Goal: Communication & Community: Participate in discussion

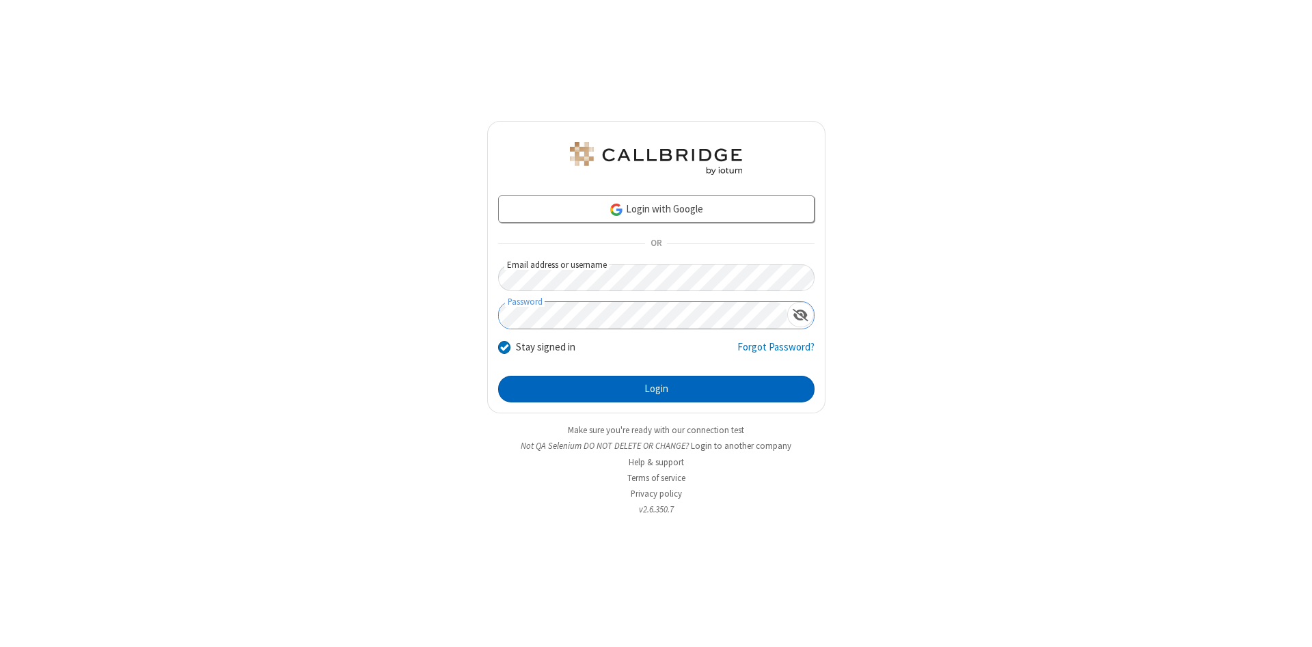
click at [656, 389] on button "Login" at bounding box center [656, 389] width 316 height 27
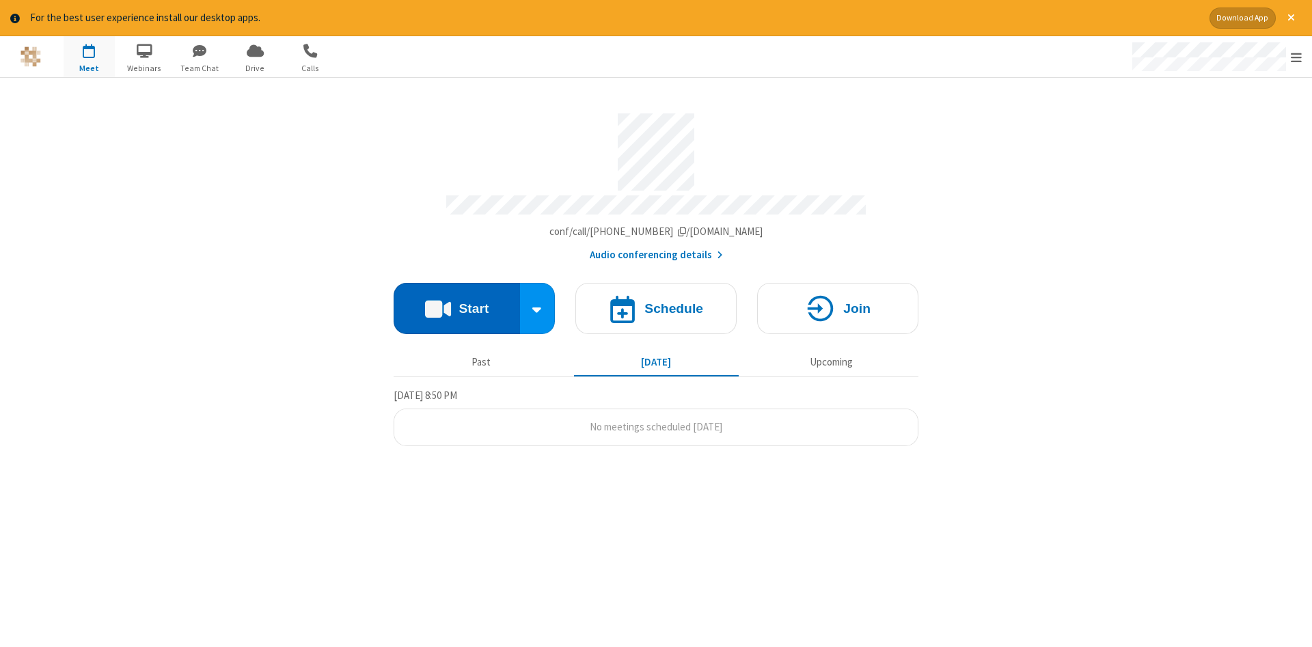
click at [456, 303] on button "Start" at bounding box center [457, 308] width 126 height 51
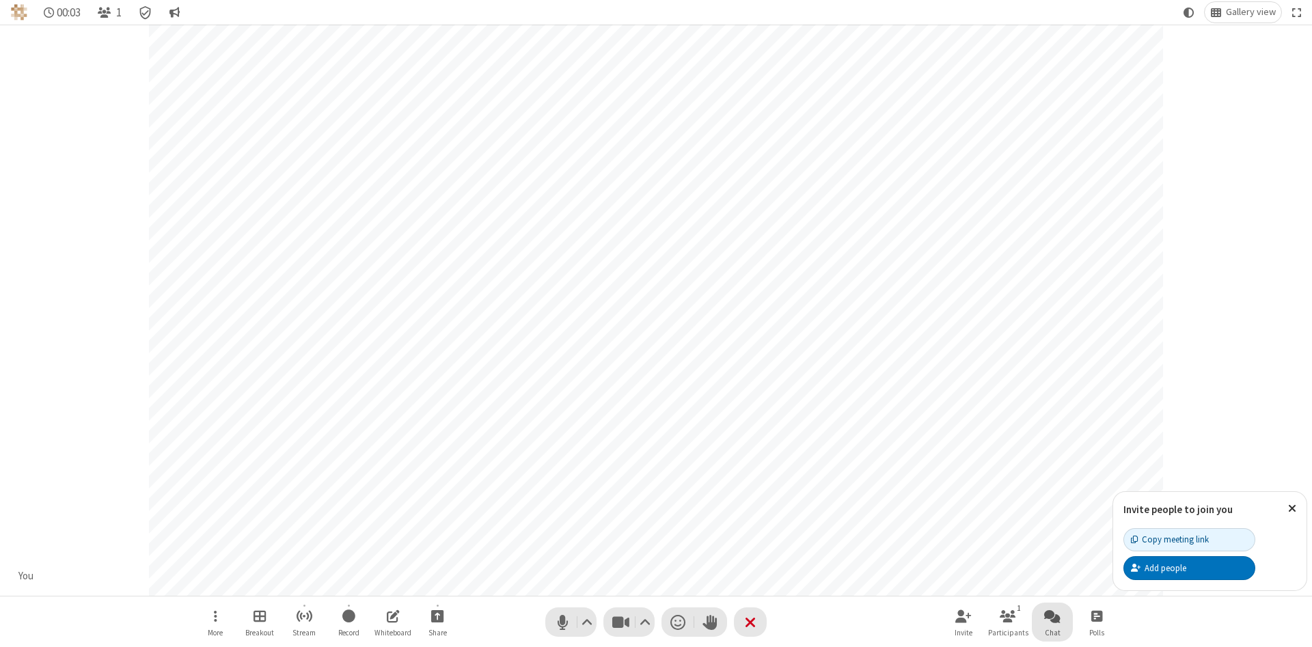
click at [1052, 616] on span "Open chat" at bounding box center [1052, 615] width 16 height 17
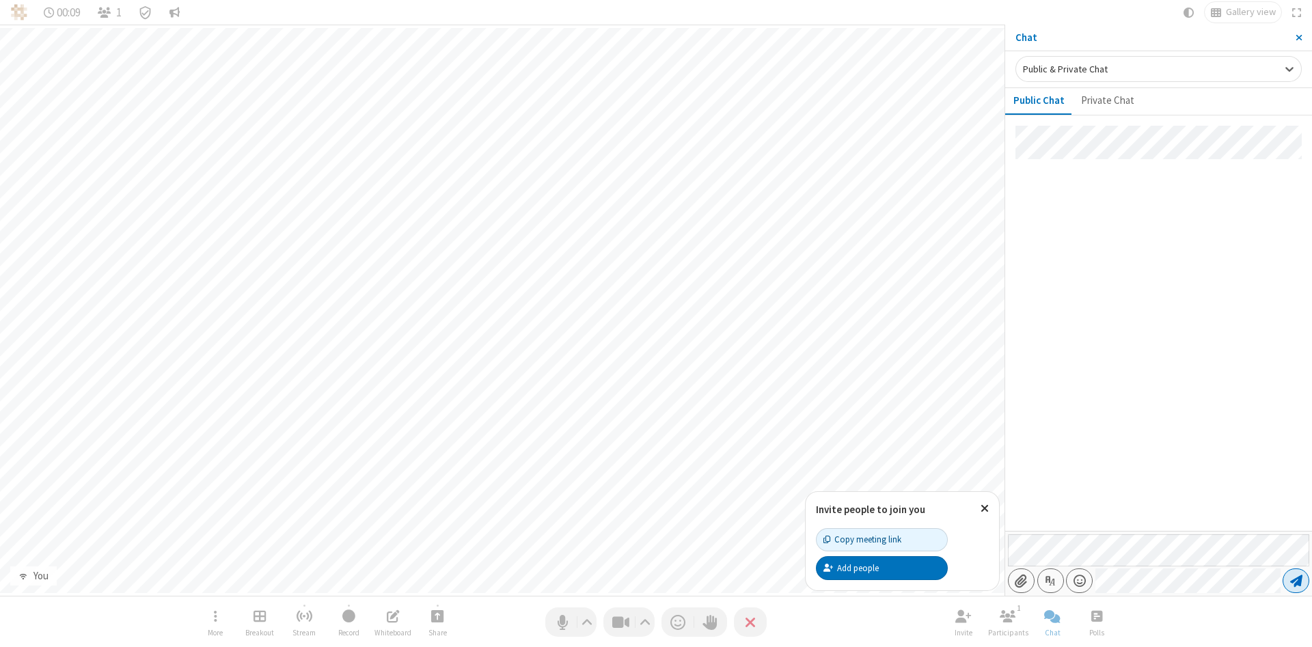
click at [1295, 581] on span "Send message" at bounding box center [1296, 581] width 12 height 14
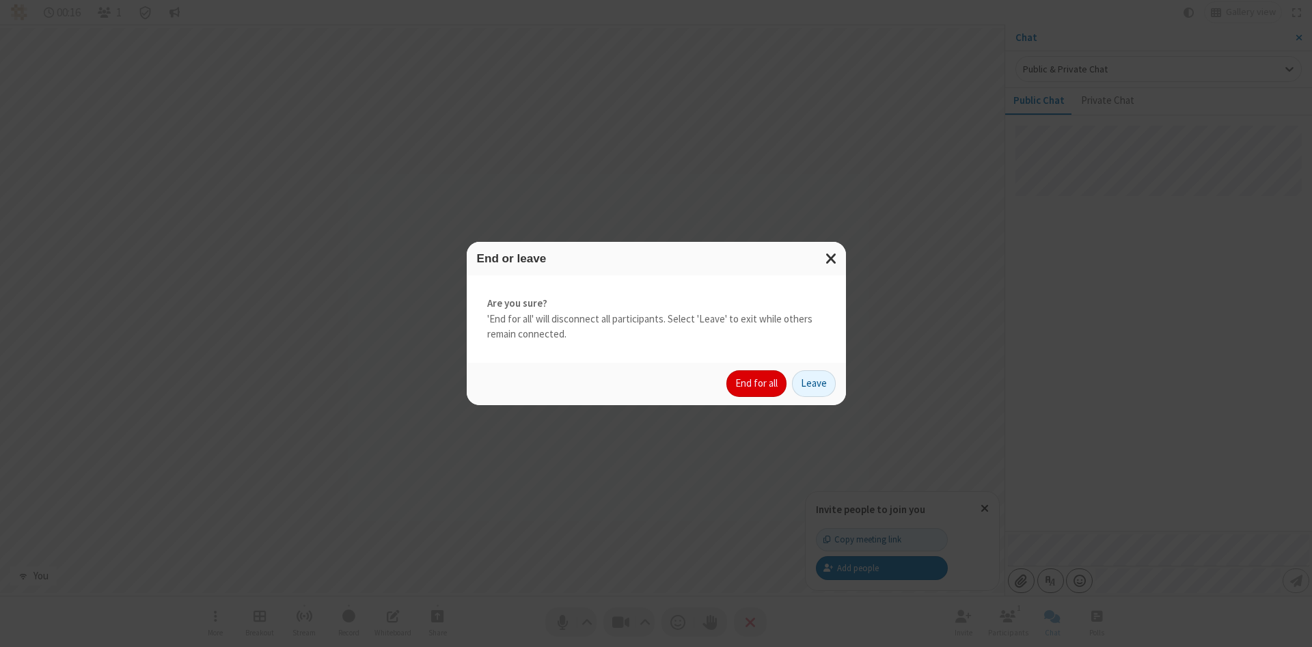
click at [757, 383] on button "End for all" at bounding box center [756, 383] width 60 height 27
